Goal: Information Seeking & Learning: Learn about a topic

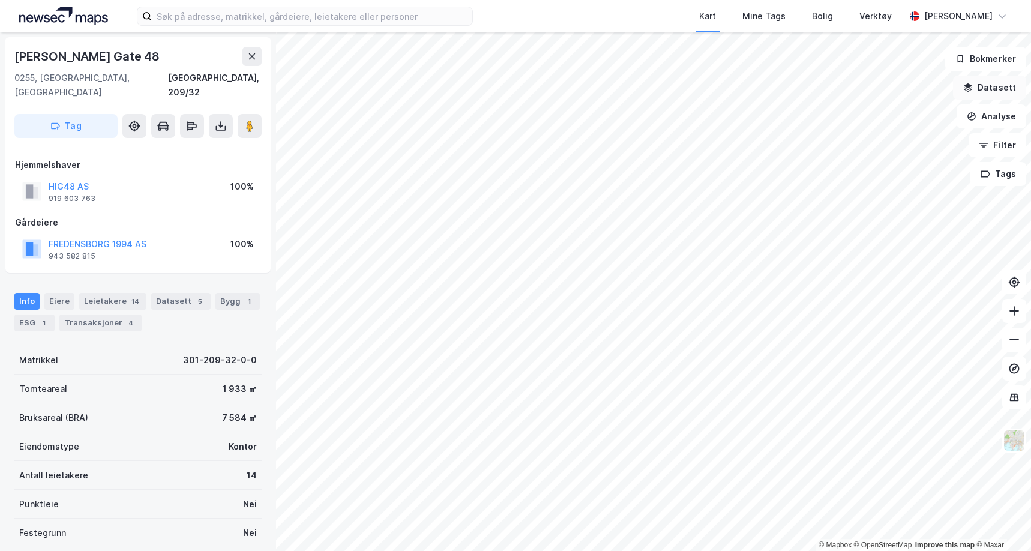
click at [999, 89] on button "Datasett" at bounding box center [989, 88] width 73 height 24
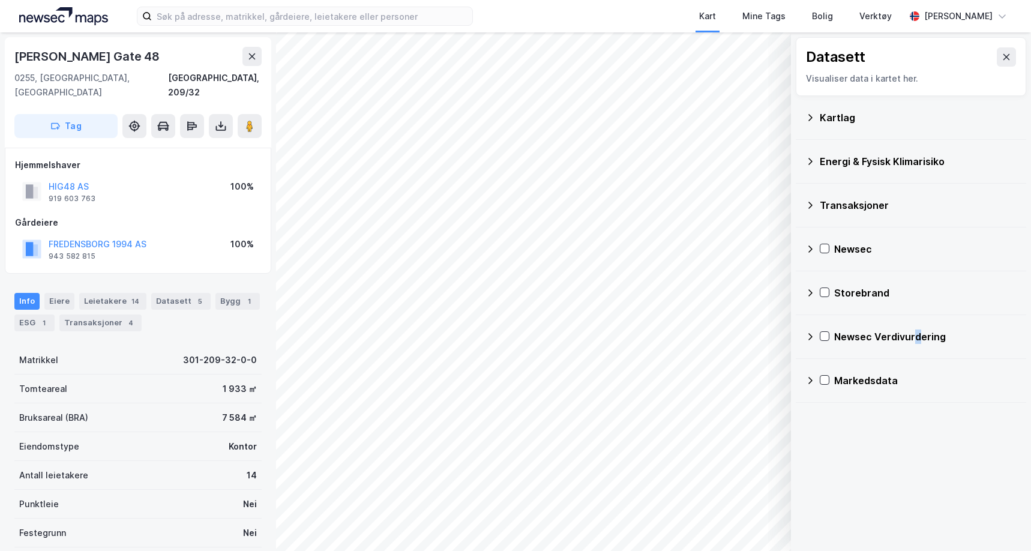
click at [914, 341] on div "Newsec Verdivurdering" at bounding box center [925, 336] width 182 height 14
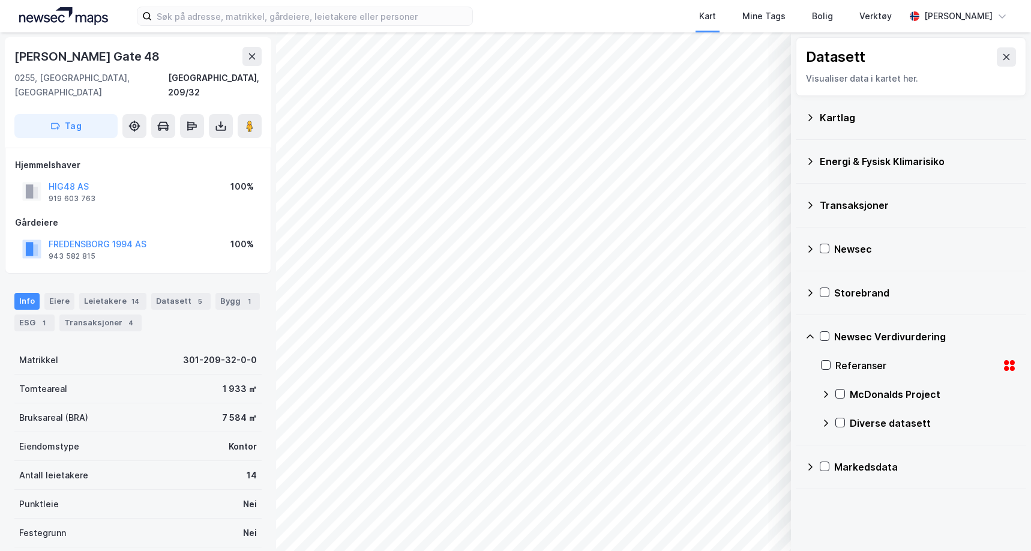
click at [834, 363] on div "Referanser" at bounding box center [919, 365] width 196 height 29
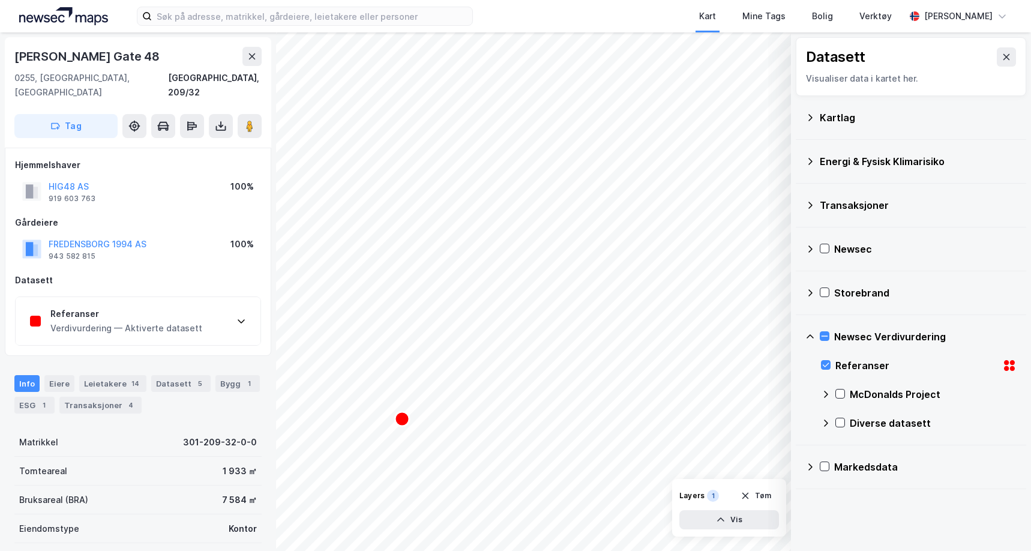
click at [116, 321] on div "Verdivurdering — Aktiverte datasett" at bounding box center [126, 328] width 152 height 14
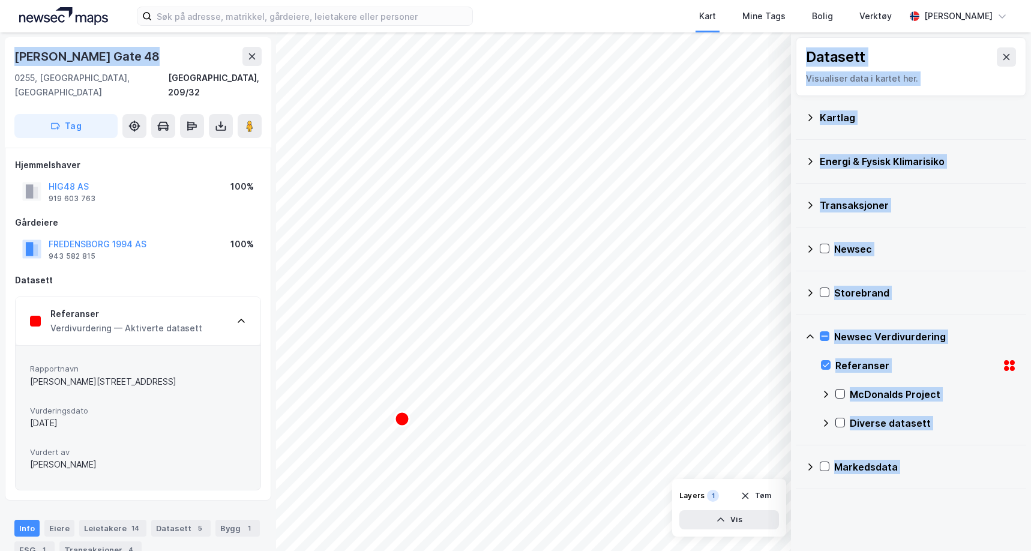
drag, startPoint x: 154, startPoint y: 53, endPoint x: -34, endPoint y: 53, distance: 187.2
click at [0, 53] on html "Kart Mine Tags Bolig Verktøy [PERSON_NAME] 2 © Mapbox © OpenStreetMap Improve t…" at bounding box center [515, 275] width 1031 height 551
click at [154, 47] on div "[PERSON_NAME] Gate 48" at bounding box center [137, 56] width 247 height 19
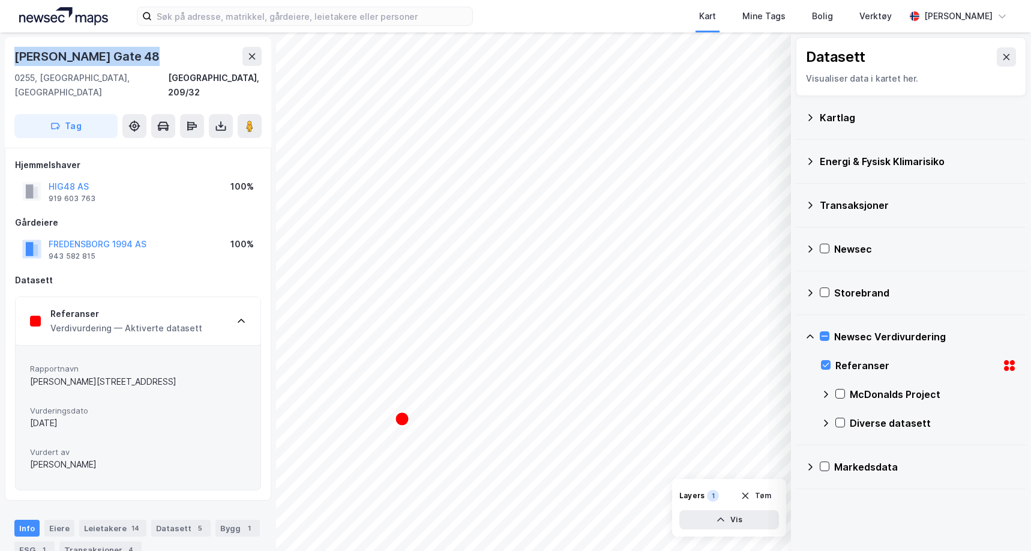
drag, startPoint x: 148, startPoint y: 56, endPoint x: 17, endPoint y: 53, distance: 131.4
click at [17, 53] on div "[PERSON_NAME] Gate 48" at bounding box center [137, 56] width 247 height 19
copy div "[PERSON_NAME] Gate 48"
